Goal: Use online tool/utility: Utilize a website feature to perform a specific function

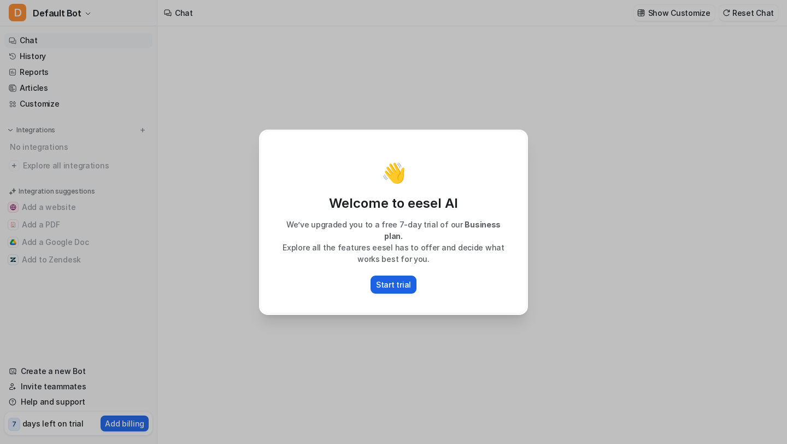
click at [404, 279] on p "Start trial" at bounding box center [393, 284] width 35 height 11
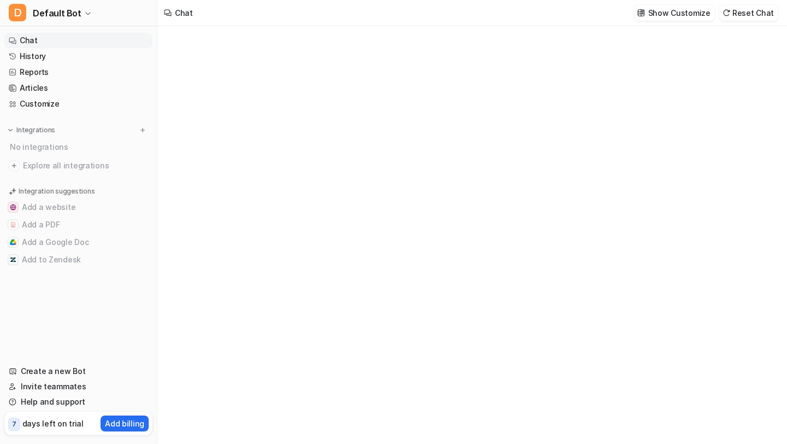
type textarea "**********"
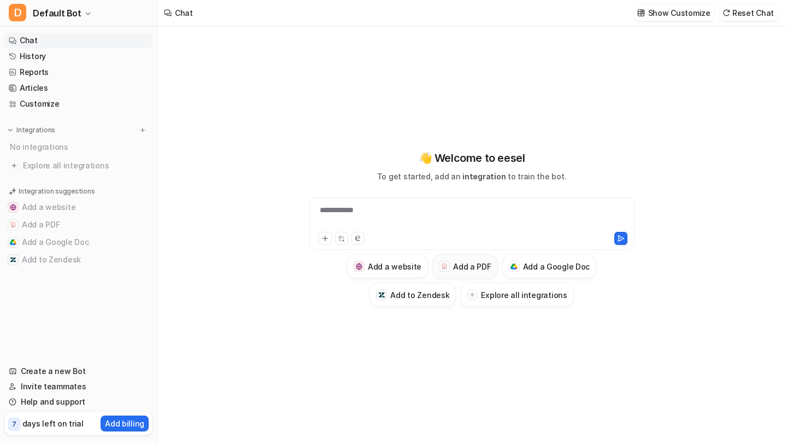
click at [469, 267] on h3 "Add a PDF" at bounding box center [472, 266] width 38 height 11
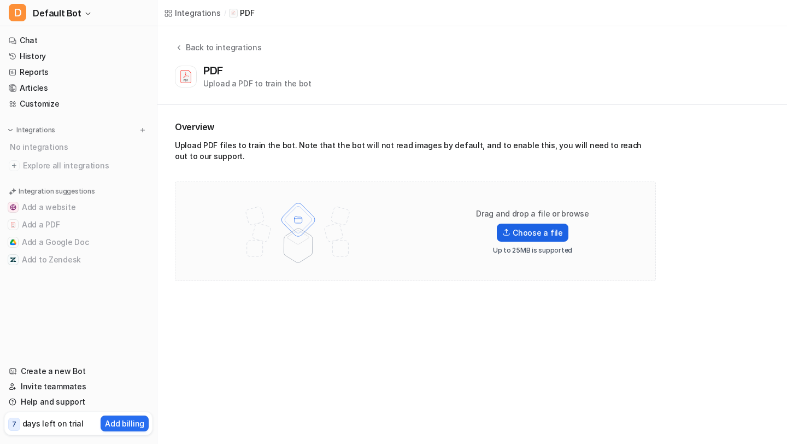
click at [528, 230] on label "Choose a file" at bounding box center [532, 232] width 71 height 18
click at [0, 0] on input "Choose a file" at bounding box center [0, 0] width 0 height 0
click at [534, 230] on label "Choose a file" at bounding box center [532, 232] width 71 height 18
click at [0, 0] on input "Choose a file" at bounding box center [0, 0] width 0 height 0
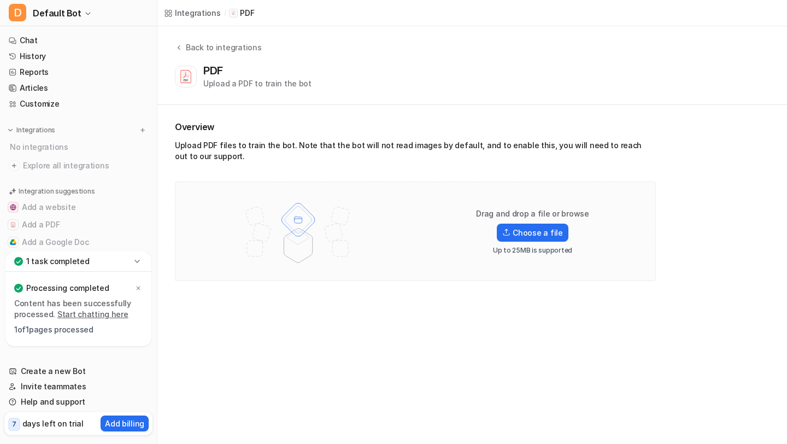
click at [105, 314] on link "Start chatting here" at bounding box center [92, 313] width 71 height 9
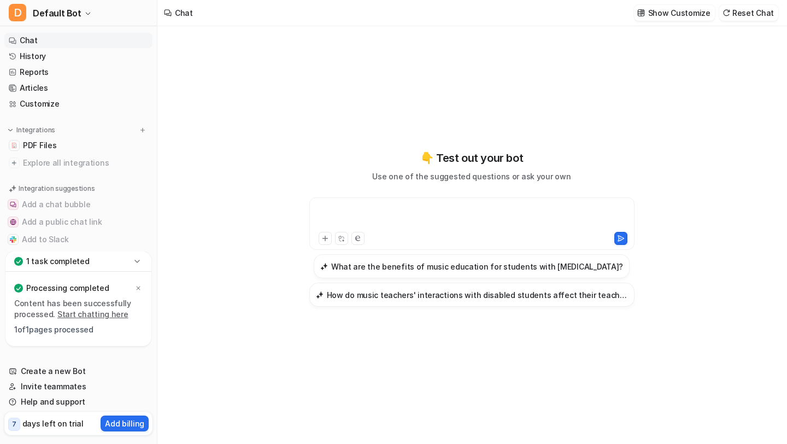
click at [424, 218] on div at bounding box center [472, 216] width 320 height 25
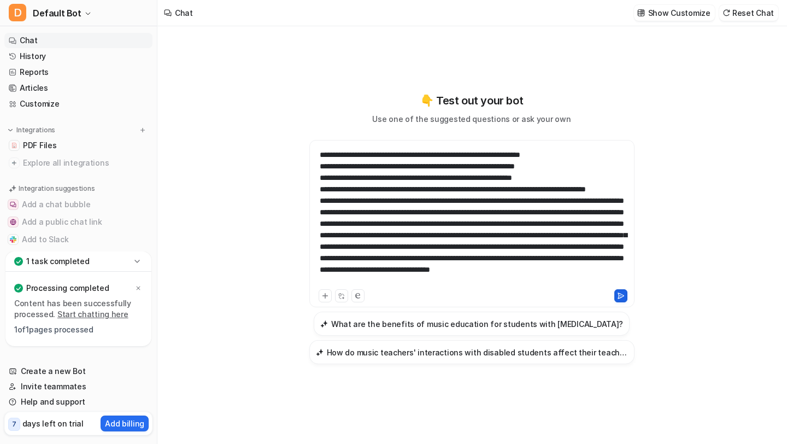
click at [623, 296] on icon at bounding box center [621, 296] width 8 height 8
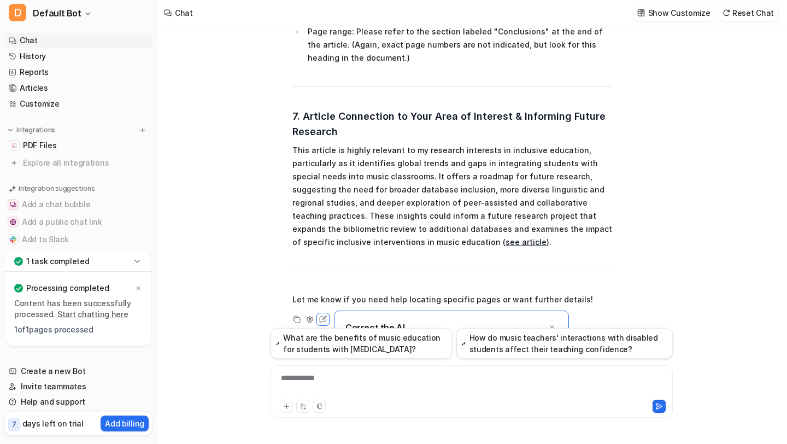
scroll to position [1118, 0]
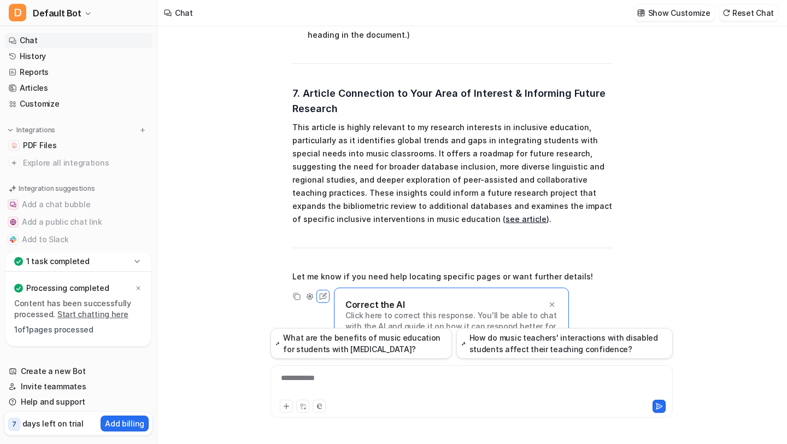
click at [330, 381] on div "**********" at bounding box center [471, 384] width 397 height 25
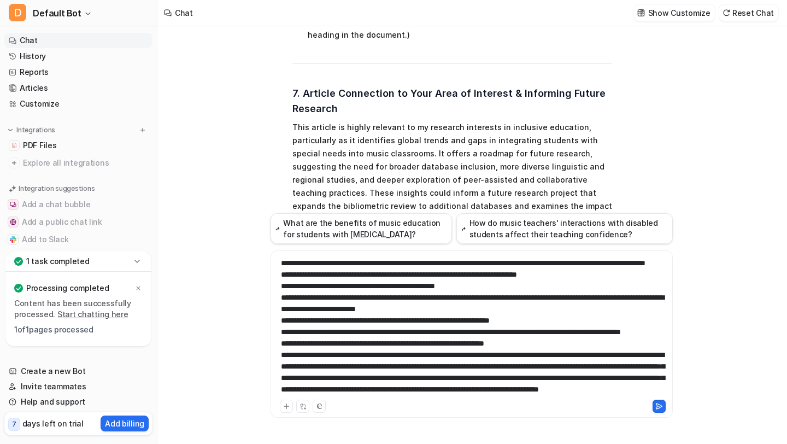
scroll to position [203, 0]
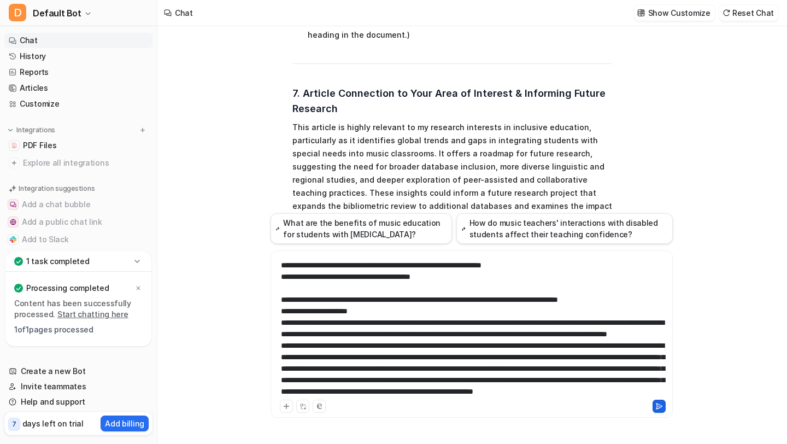
click at [664, 407] on button at bounding box center [658, 405] width 13 height 13
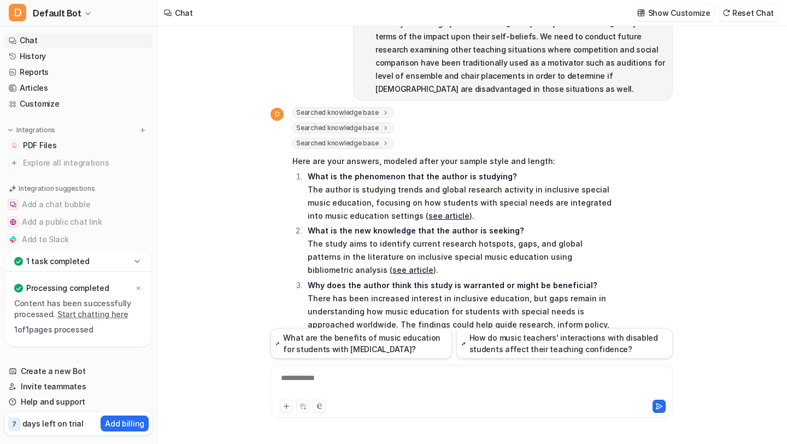
scroll to position [1777, 0]
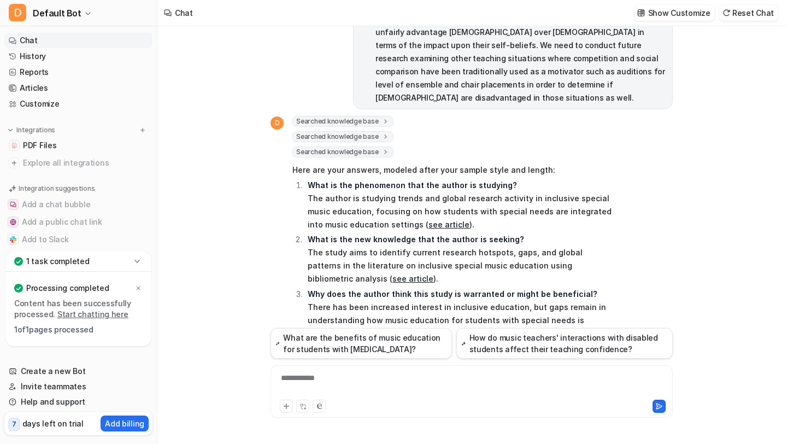
click at [310, 180] on strong "What is the phenomenon that the author is studying?" at bounding box center [412, 184] width 209 height 9
click at [308, 180] on strong "What is the phenomenon that the author is studying?" at bounding box center [412, 184] width 209 height 9
click at [311, 180] on strong "What is the phenomenon that the author is studying?" at bounding box center [412, 184] width 209 height 9
